Goal: Information Seeking & Learning: Learn about a topic

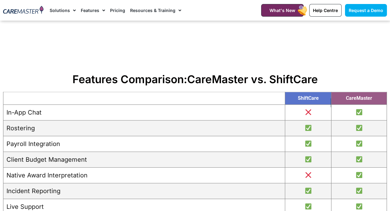
scroll to position [640, 0]
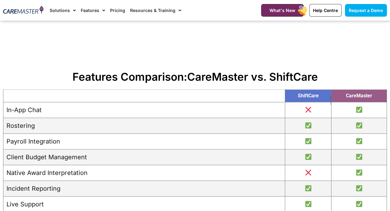
click at [105, 155] on td "Client Budget Management" at bounding box center [144, 158] width 282 height 16
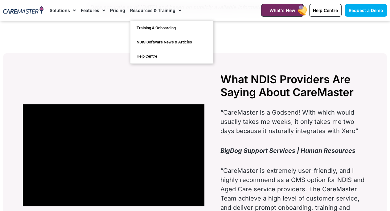
scroll to position [1029, 0]
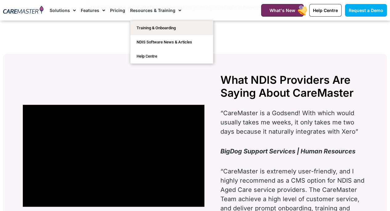
click at [163, 31] on link "Training & Onboarding" at bounding box center [172, 28] width 83 height 14
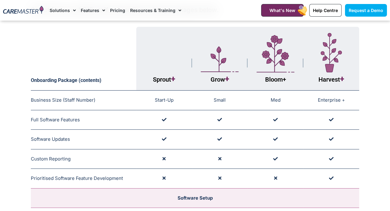
scroll to position [54, 0]
click at [123, 152] on td "Custom Reporting Applicable to Training Packages Designed for Large Providers." at bounding box center [84, 159] width 106 height 20
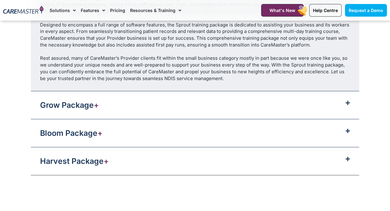
scroll to position [764, 0]
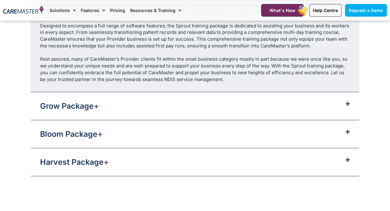
click at [139, 108] on div "Grow Package +" at bounding box center [195, 106] width 329 height 28
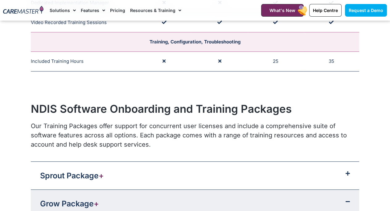
scroll to position [526, 0]
